Goal: Information Seeking & Learning: Find specific fact

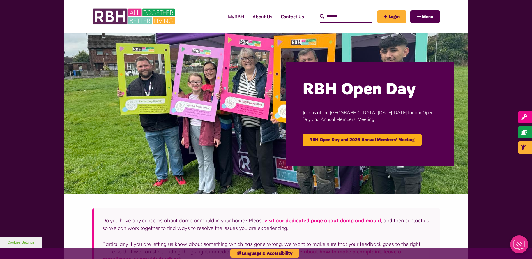
click at [251, 17] on link "About Us" at bounding box center [262, 16] width 28 height 15
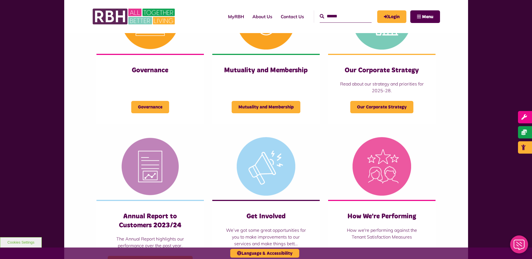
scroll to position [196, 0]
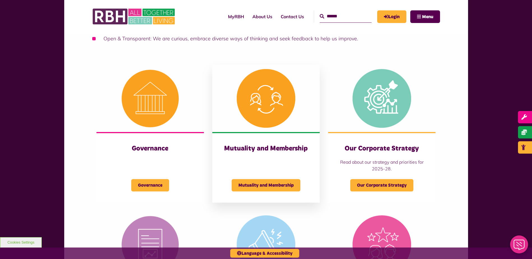
click at [263, 184] on span "Mutuality and Membership" at bounding box center [265, 185] width 69 height 12
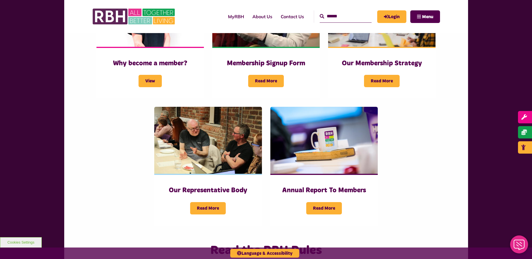
scroll to position [224, 0]
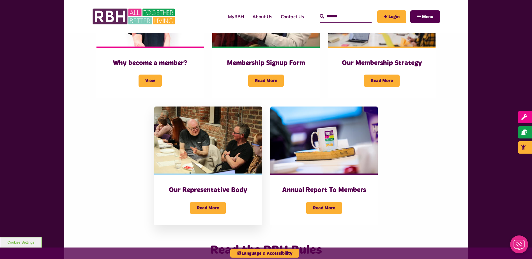
click at [205, 202] on span "Read More" at bounding box center [208, 208] width 36 height 12
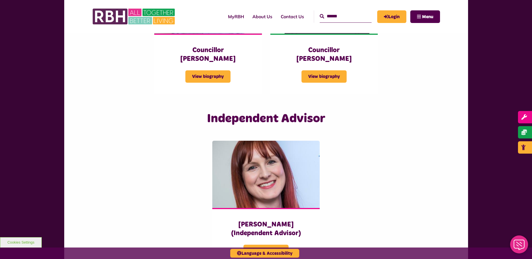
scroll to position [1317, 0]
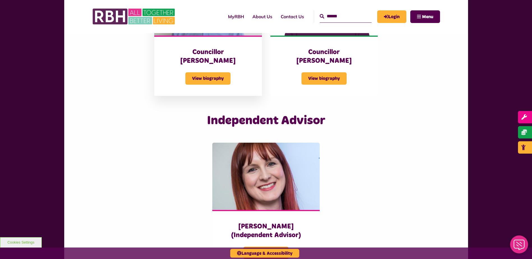
click at [204, 72] on span "View biography" at bounding box center [207, 78] width 45 height 12
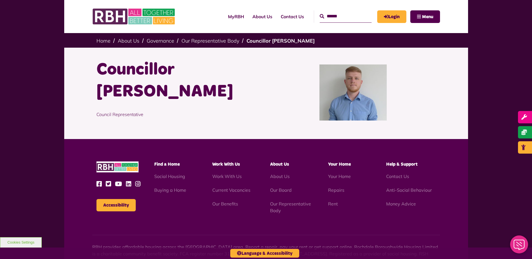
click at [117, 115] on p "Council Representative" at bounding box center [178, 115] width 165 height 24
drag, startPoint x: 163, startPoint y: 95, endPoint x: 98, endPoint y: 69, distance: 69.8
click at [98, 69] on h1 "Councillor [PERSON_NAME]" at bounding box center [178, 81] width 165 height 44
copy h1 "Councillor [PERSON_NAME]"
